Goal: Information Seeking & Learning: Stay updated

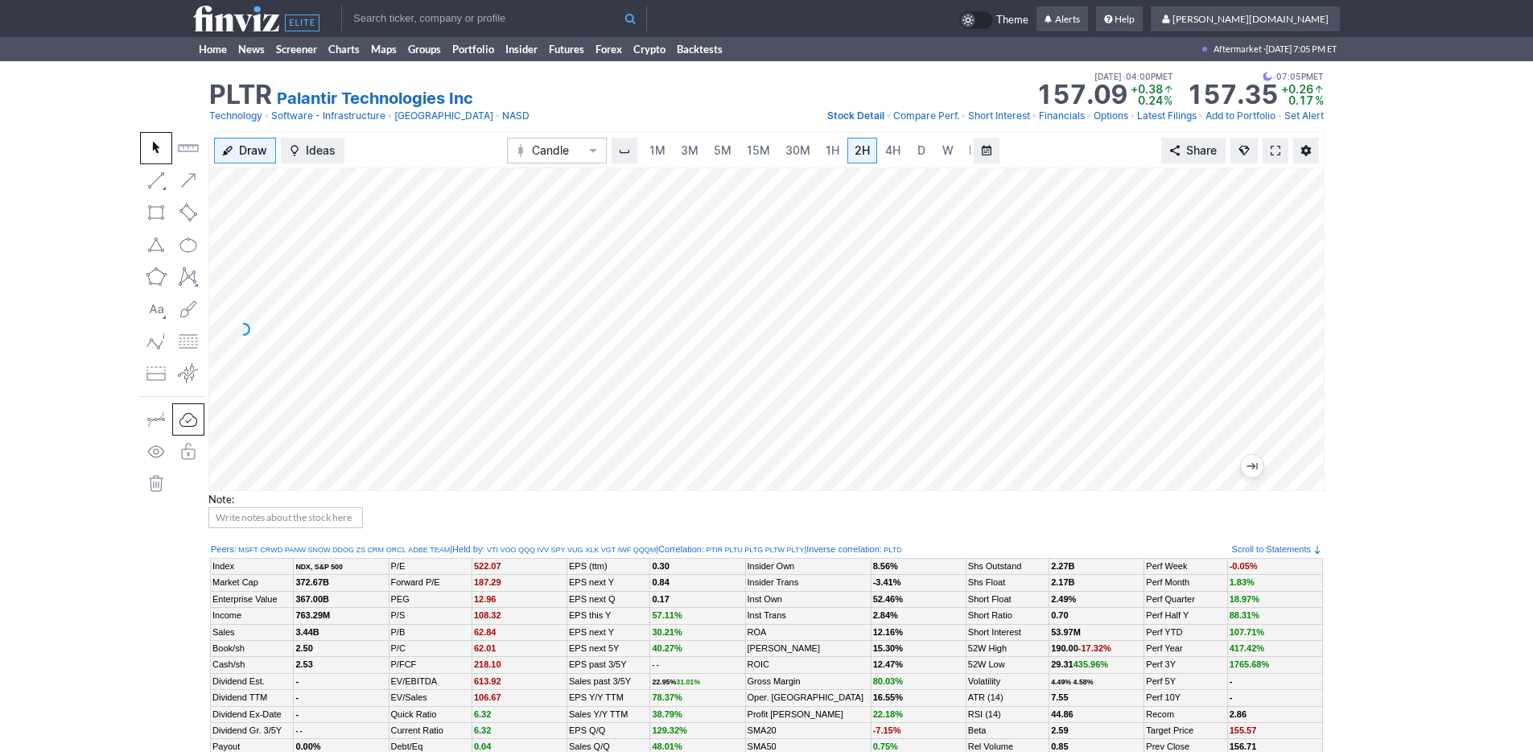
scroll to position [0, 16]
